Goal: Information Seeking & Learning: Learn about a topic

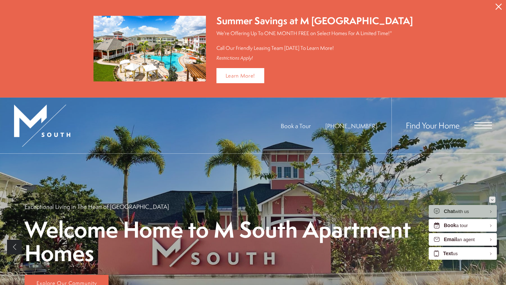
click at [492, 198] on div "Minimize" at bounding box center [492, 200] width 3 height 6
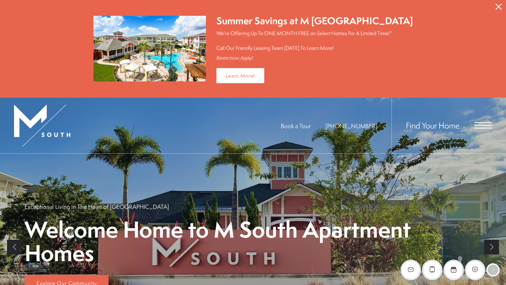
click at [499, 4] on icon "Close Alert" at bounding box center [498, 7] width 6 height 6
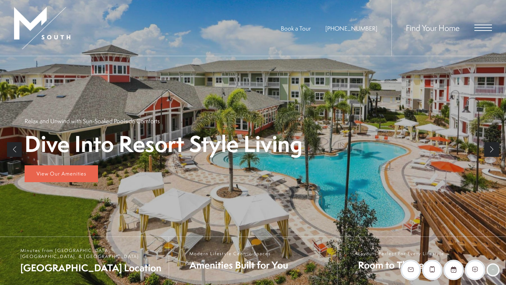
click at [482, 25] on span "Open Menu" at bounding box center [483, 25] width 18 height 1
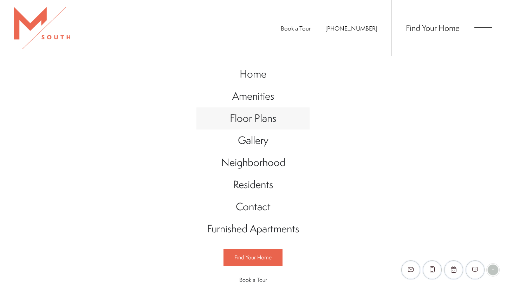
click at [250, 114] on span "Floor Plans" at bounding box center [253, 118] width 46 height 14
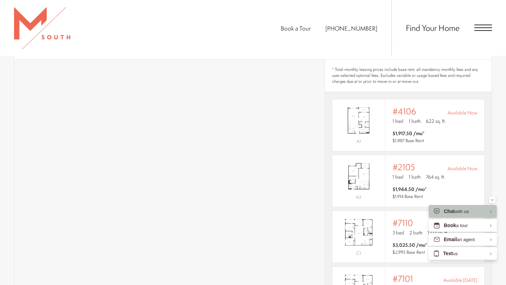
scroll to position [476, 0]
click at [494, 199] on button "Minimize" at bounding box center [492, 200] width 6 height 6
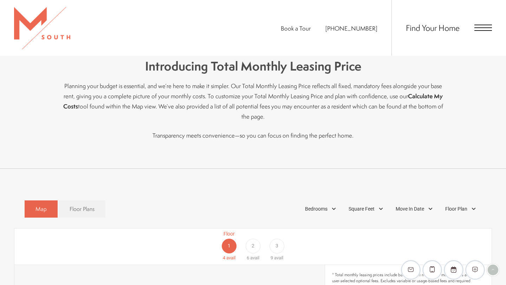
scroll to position [261, 0]
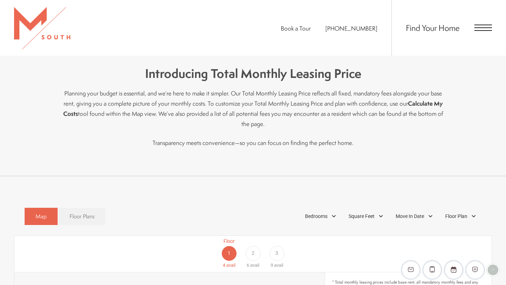
click at [88, 213] on span "Floor Plans" at bounding box center [82, 217] width 25 height 8
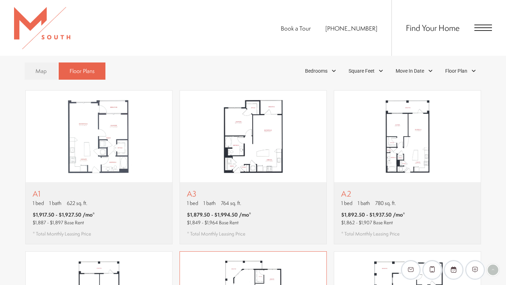
scroll to position [407, 0]
click at [235, 154] on img "View floor plan A3" at bounding box center [253, 136] width 146 height 92
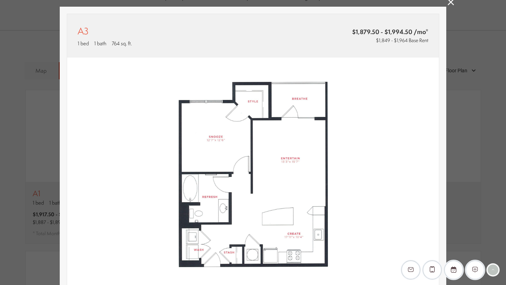
scroll to position [18, 0]
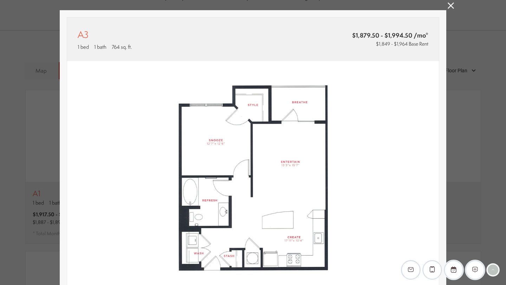
click at [449, 6] on icon at bounding box center [451, 5] width 6 height 6
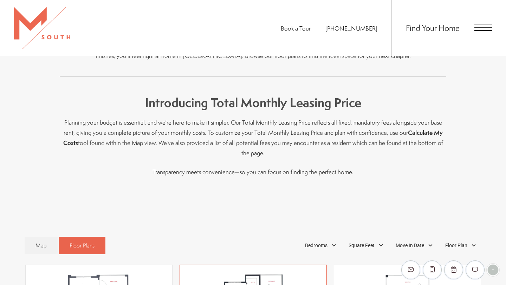
scroll to position [202, 0]
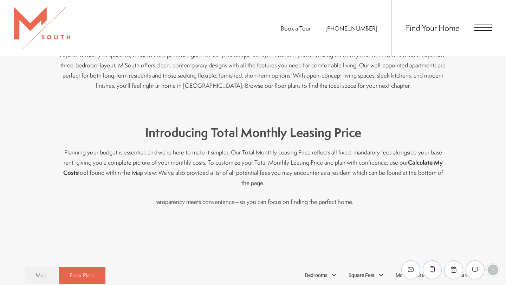
click at [483, 26] on span "Open Menu" at bounding box center [483, 28] width 18 height 6
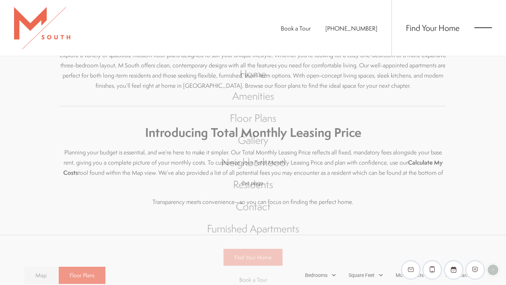
scroll to position [0, 0]
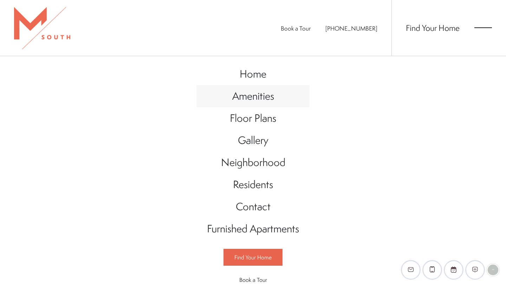
click at [265, 98] on span "Amenities" at bounding box center [253, 96] width 42 height 14
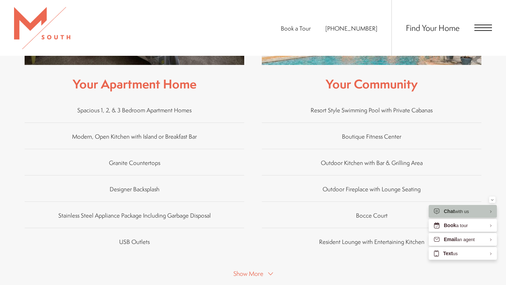
scroll to position [397, 0]
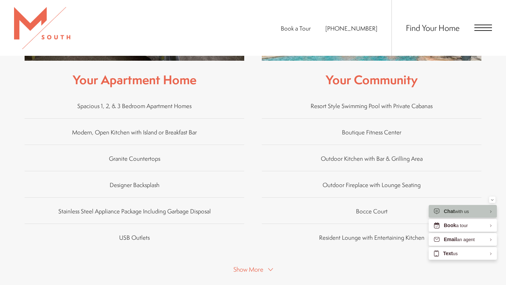
click at [253, 265] on span "Show More" at bounding box center [248, 269] width 30 height 9
click at [491, 201] on div "Minimize" at bounding box center [492, 200] width 3 height 6
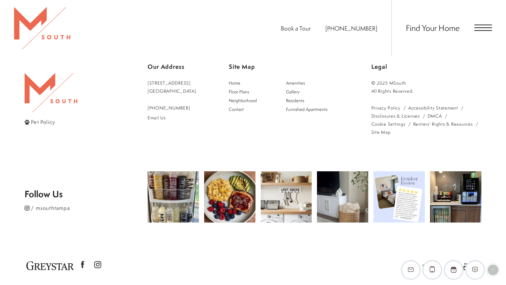
scroll to position [1089, 0]
click at [484, 25] on span "Open Menu" at bounding box center [483, 25] width 18 height 1
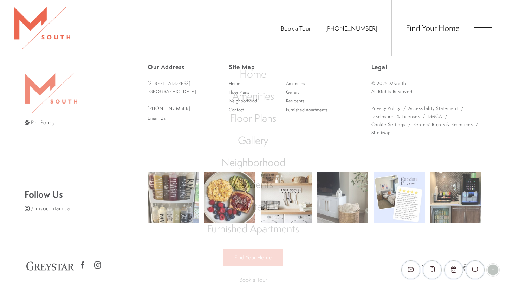
scroll to position [0, 0]
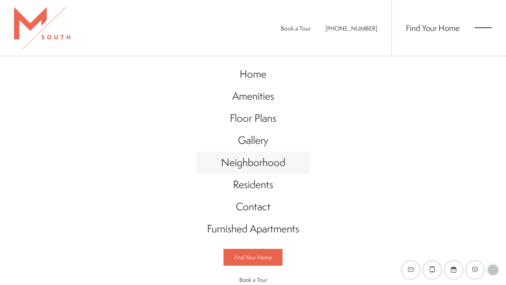
click at [276, 163] on span "Neighborhood" at bounding box center [253, 162] width 64 height 14
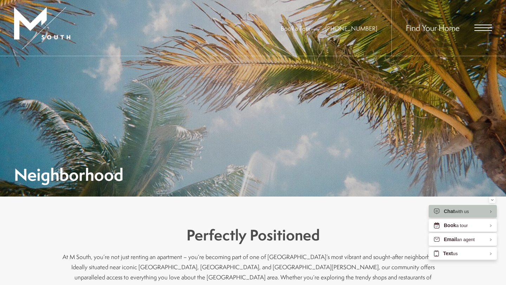
click at [276, 163] on div "Neighborhood" at bounding box center [253, 126] width 478 height 113
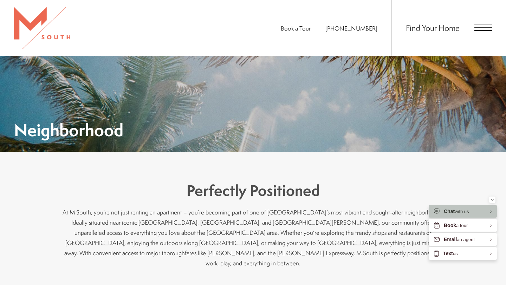
scroll to position [94, 0]
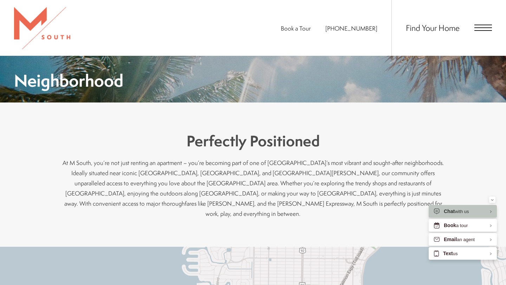
click at [493, 197] on div "Minimize" at bounding box center [492, 200] width 3 height 6
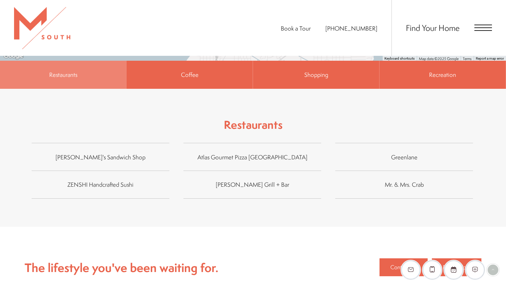
scroll to position [513, 0]
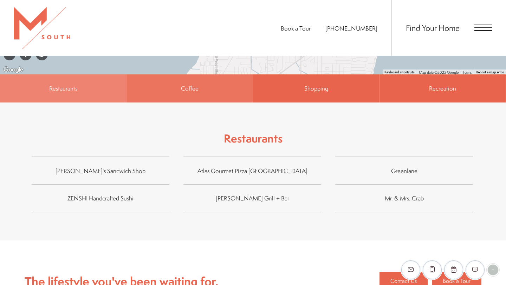
click at [231, 78] on span "Coffee" at bounding box center [189, 88] width 126 height 28
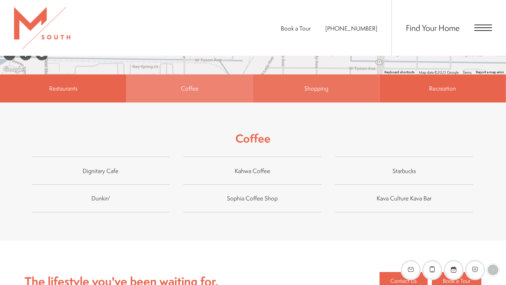
click at [298, 88] on span "Shopping" at bounding box center [316, 88] width 126 height 28
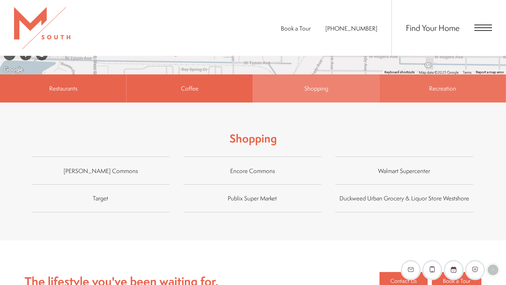
click at [451, 84] on span "Recreation" at bounding box center [442, 88] width 126 height 28
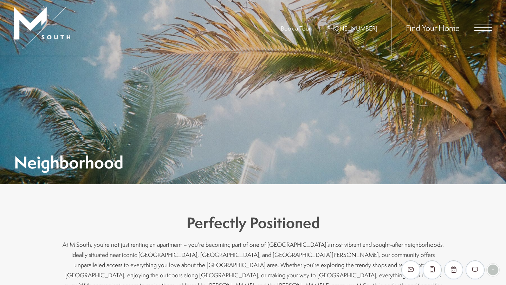
scroll to position [0, 0]
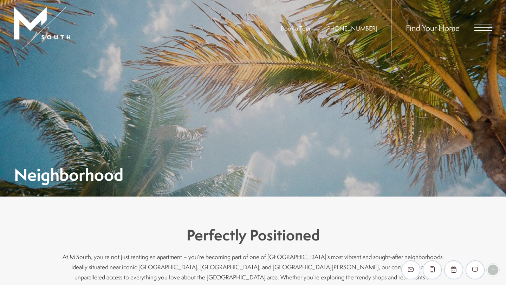
click at [484, 29] on span "Open Menu" at bounding box center [483, 28] width 18 height 6
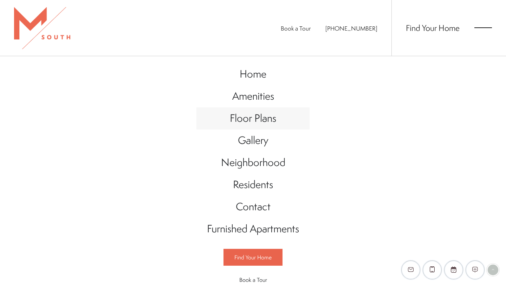
click at [259, 116] on span "Floor Plans" at bounding box center [253, 118] width 46 height 14
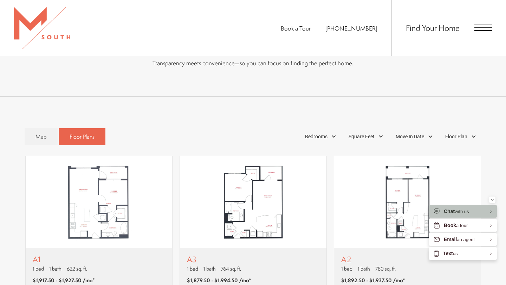
scroll to position [404, 0]
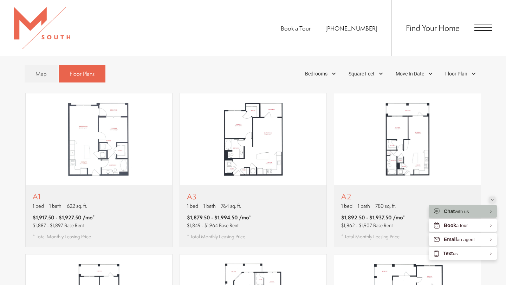
click at [494, 200] on button "Minimize" at bounding box center [492, 200] width 6 height 6
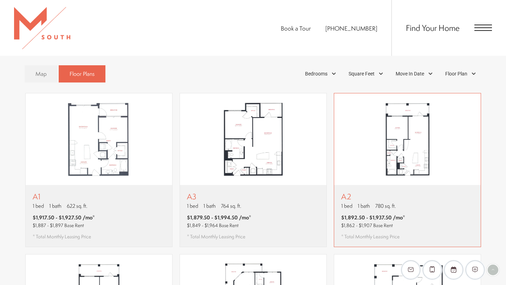
click at [409, 123] on img "View floor plan A2" at bounding box center [407, 139] width 146 height 92
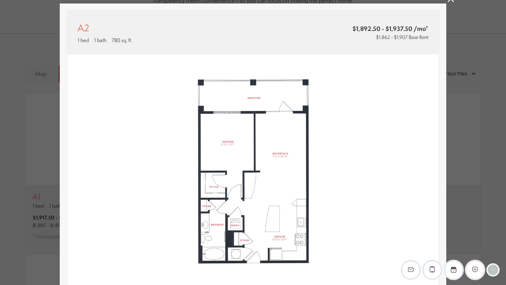
scroll to position [22, 0]
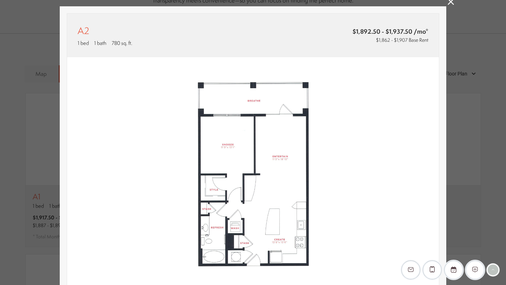
click at [452, 3] on icon at bounding box center [451, 2] width 6 height 6
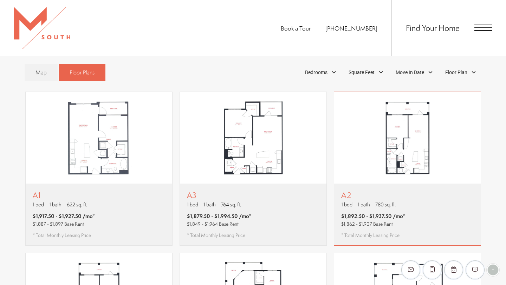
scroll to position [403, 0]
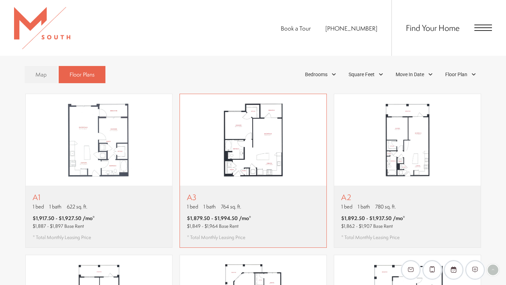
click at [275, 133] on img "View floor plan A3" at bounding box center [253, 140] width 146 height 92
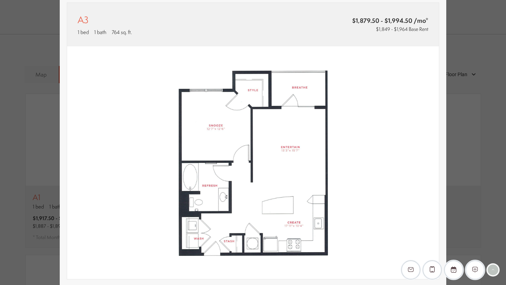
scroll to position [0, 0]
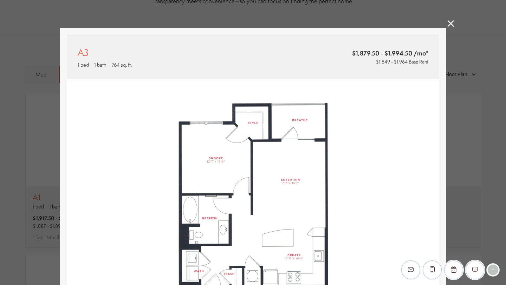
click at [450, 24] on icon at bounding box center [451, 23] width 6 height 6
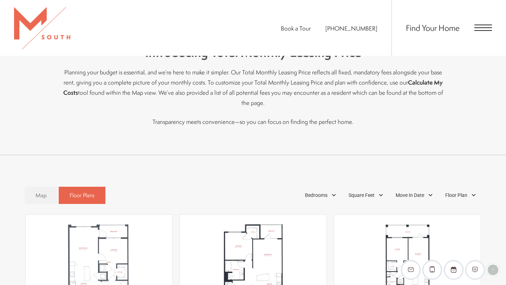
scroll to position [252, 0]
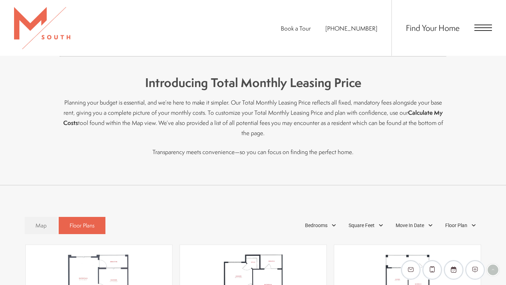
click at [482, 26] on span "Open Menu" at bounding box center [483, 28] width 18 height 6
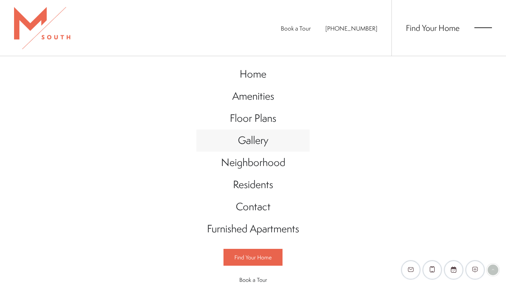
click at [248, 145] on span "Gallery" at bounding box center [253, 140] width 31 height 14
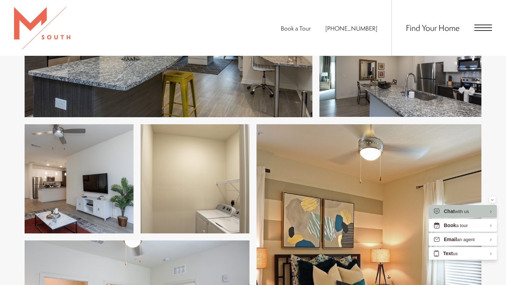
scroll to position [443, 0]
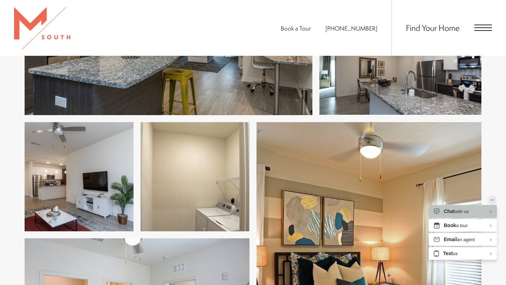
click at [493, 201] on div "Minimize" at bounding box center [492, 200] width 3 height 6
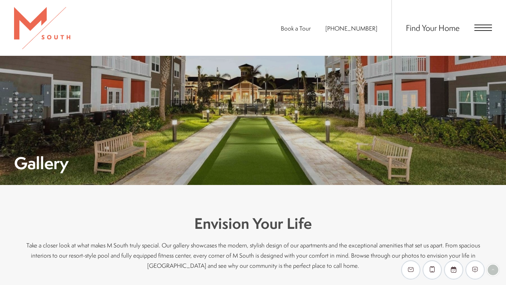
scroll to position [0, 0]
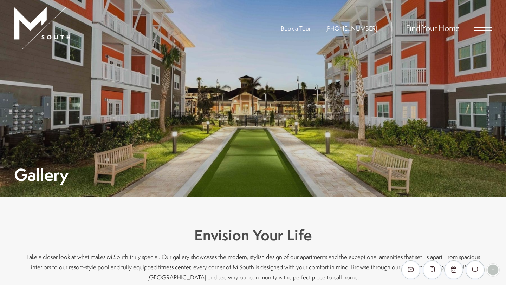
click at [483, 27] on span "Open Menu" at bounding box center [483, 28] width 18 height 6
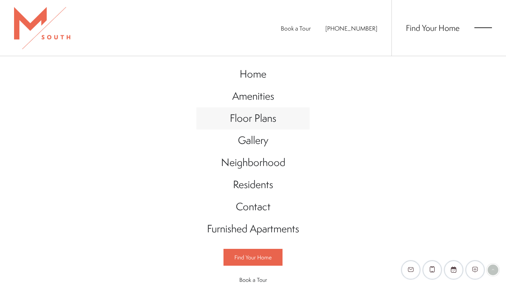
click at [258, 119] on span "Floor Plans" at bounding box center [253, 118] width 46 height 14
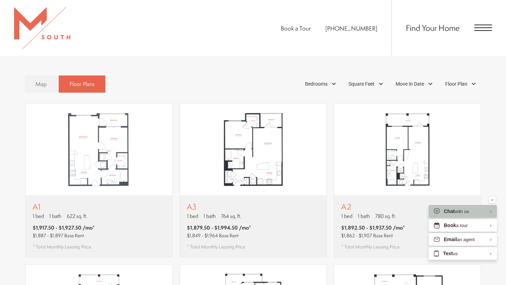
scroll to position [396, 0]
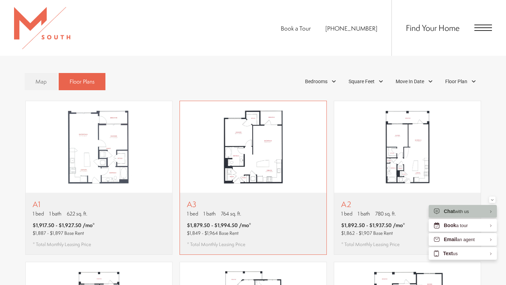
click at [268, 167] on img "View floor plan A3" at bounding box center [253, 147] width 146 height 92
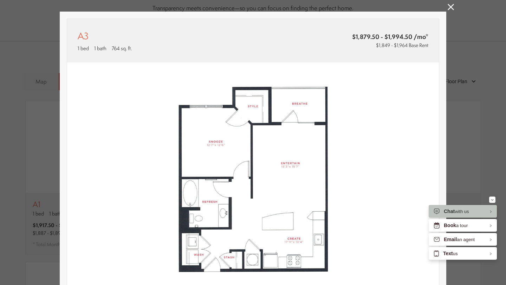
scroll to position [0, 0]
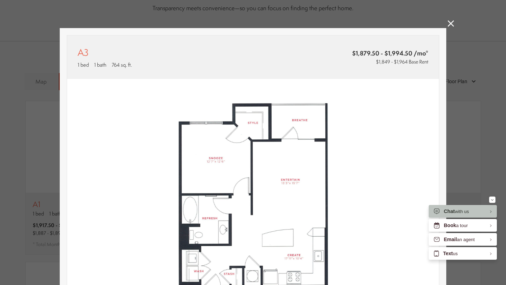
click at [448, 25] on icon at bounding box center [451, 23] width 6 height 6
